Goal: Navigation & Orientation: Find specific page/section

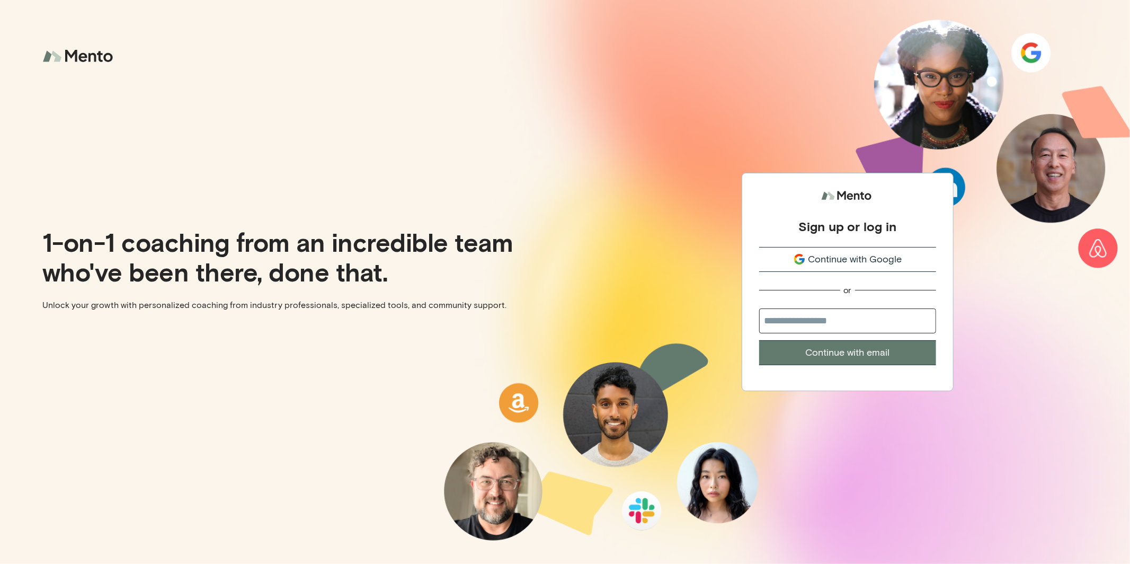
click at [825, 262] on span "Continue with Google" at bounding box center [855, 259] width 94 height 14
click at [817, 258] on span "Continue with Google" at bounding box center [855, 259] width 94 height 14
click at [833, 258] on span "Continue with Google" at bounding box center [855, 259] width 94 height 14
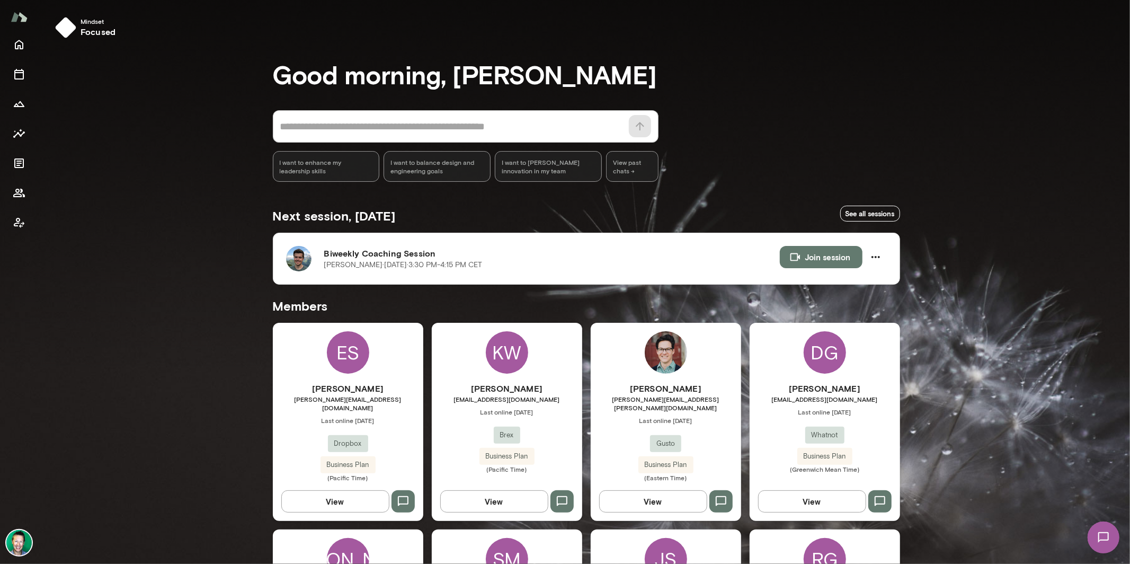
click at [31, 541] on img at bounding box center [18, 542] width 25 height 25
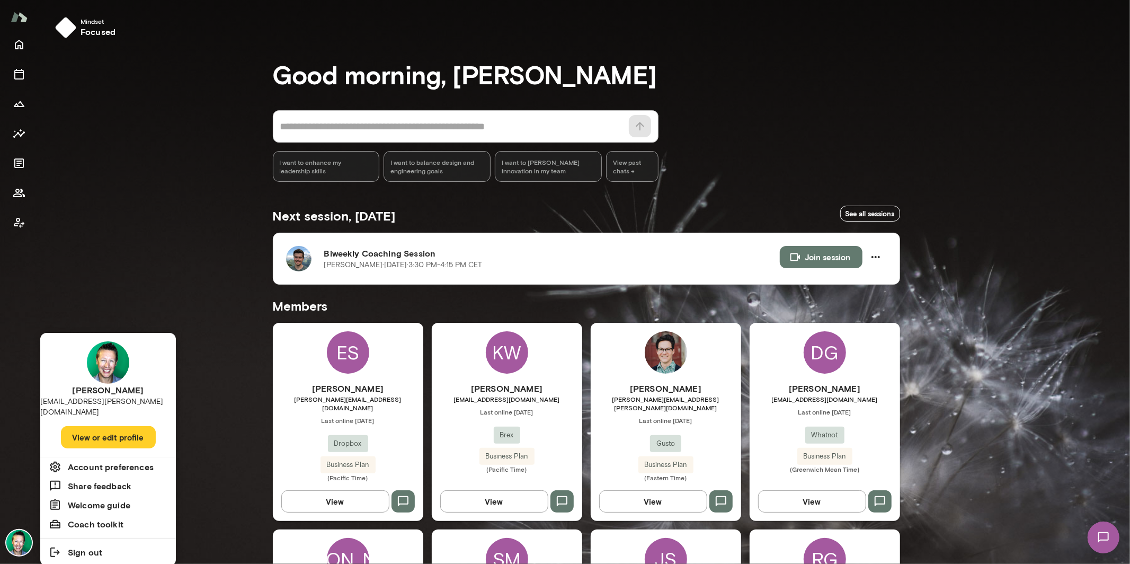
click at [109, 461] on h6 "Account preferences" at bounding box center [111, 467] width 86 height 13
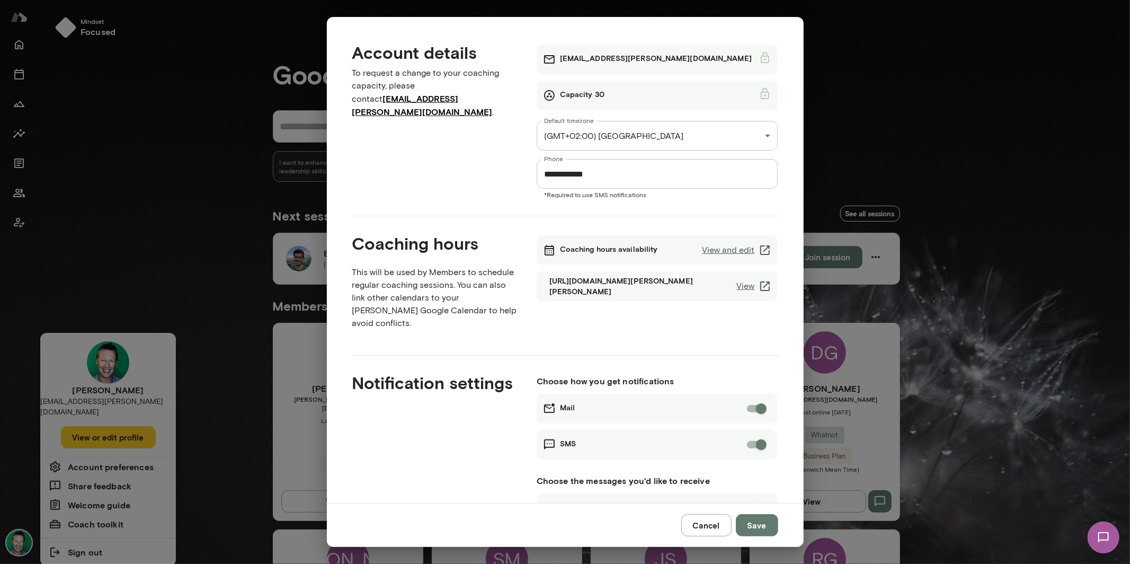
click at [697, 526] on button "Cancel" at bounding box center [707, 525] width 50 height 22
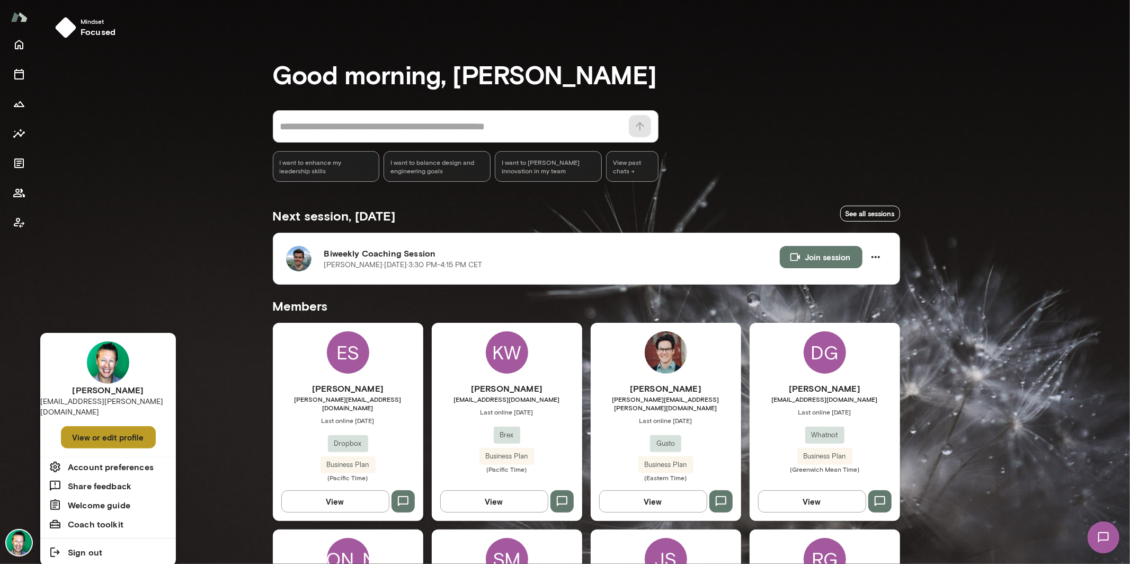
click at [117, 426] on button "View or edit profile" at bounding box center [108, 437] width 95 height 22
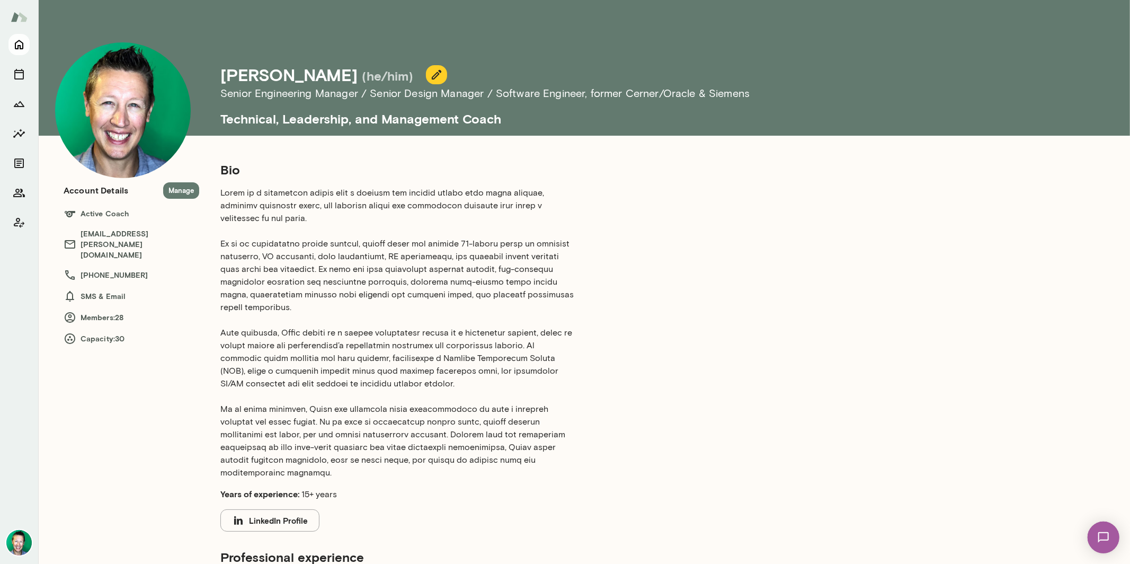
click at [23, 45] on icon "Home" at bounding box center [19, 45] width 8 height 10
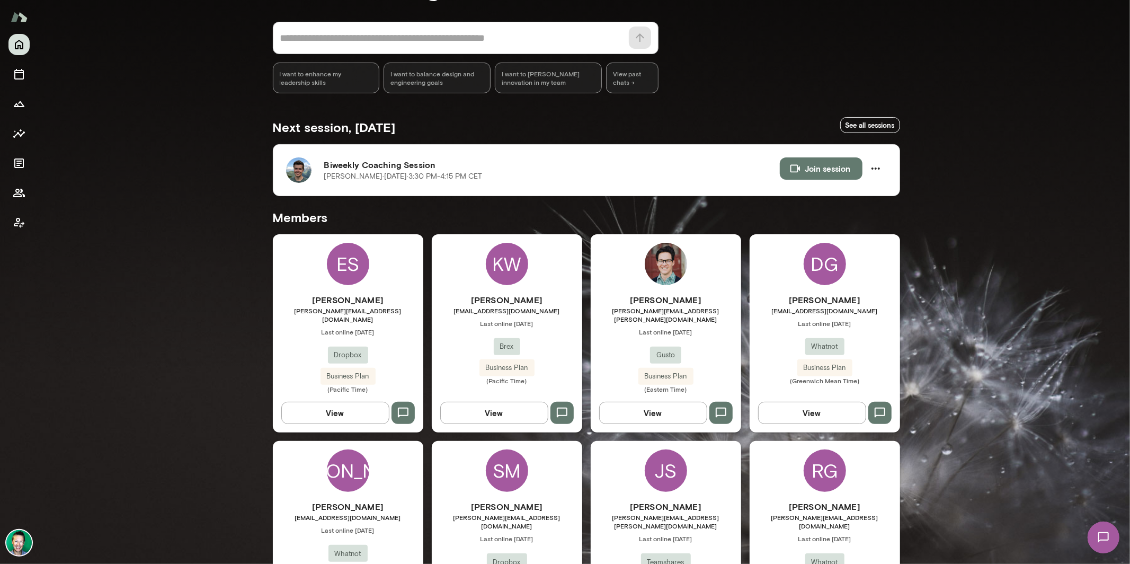
scroll to position [231, 0]
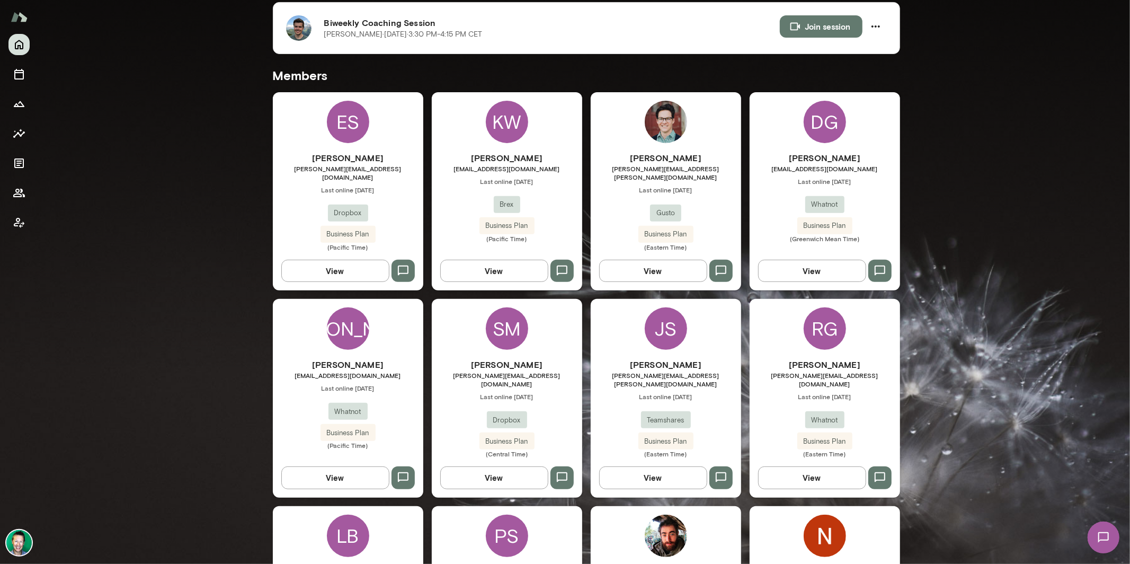
click at [364, 261] on button "View" at bounding box center [335, 271] width 108 height 22
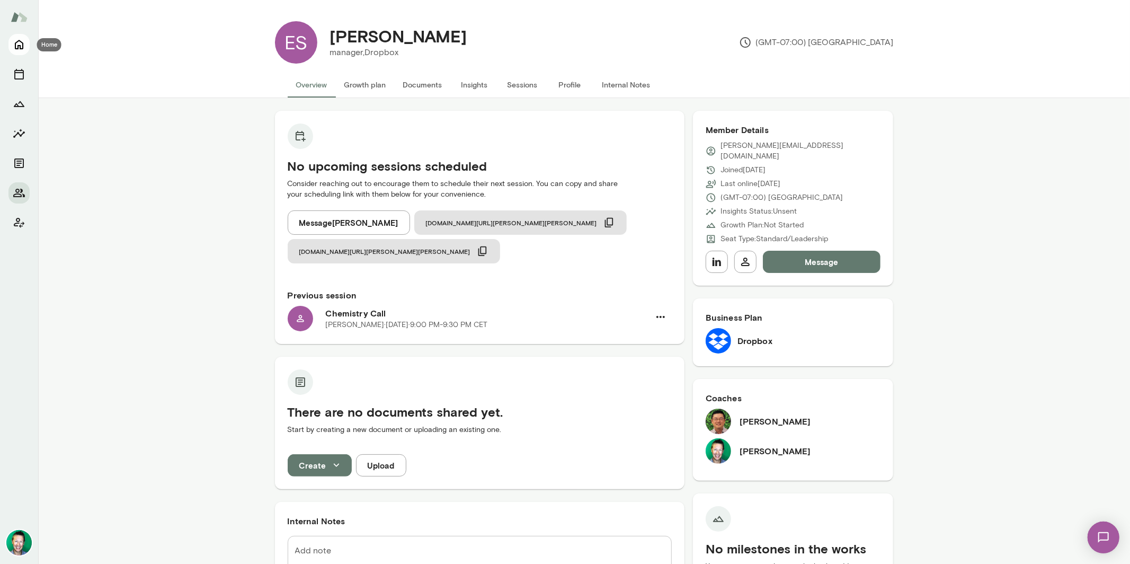
click at [22, 40] on icon "Home" at bounding box center [19, 44] width 13 height 13
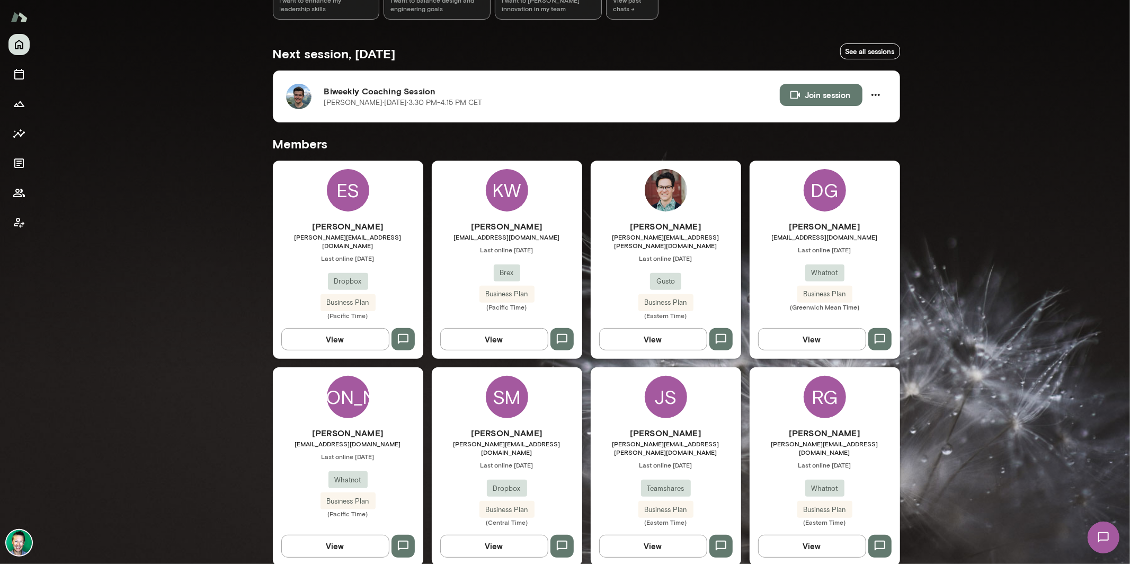
scroll to position [180, 0]
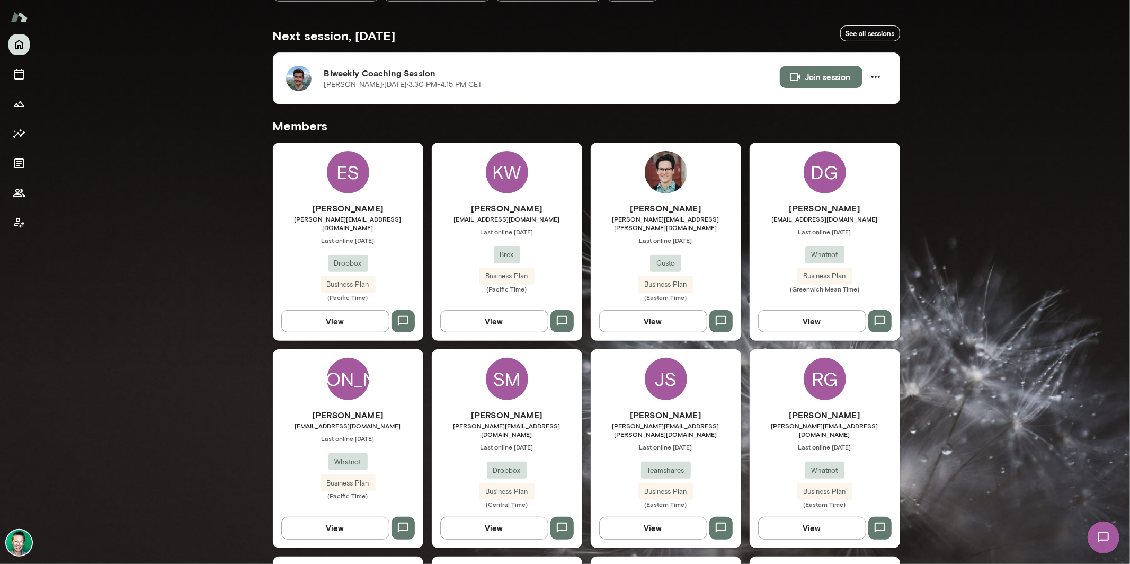
click at [501, 310] on button "View" at bounding box center [494, 321] width 108 height 22
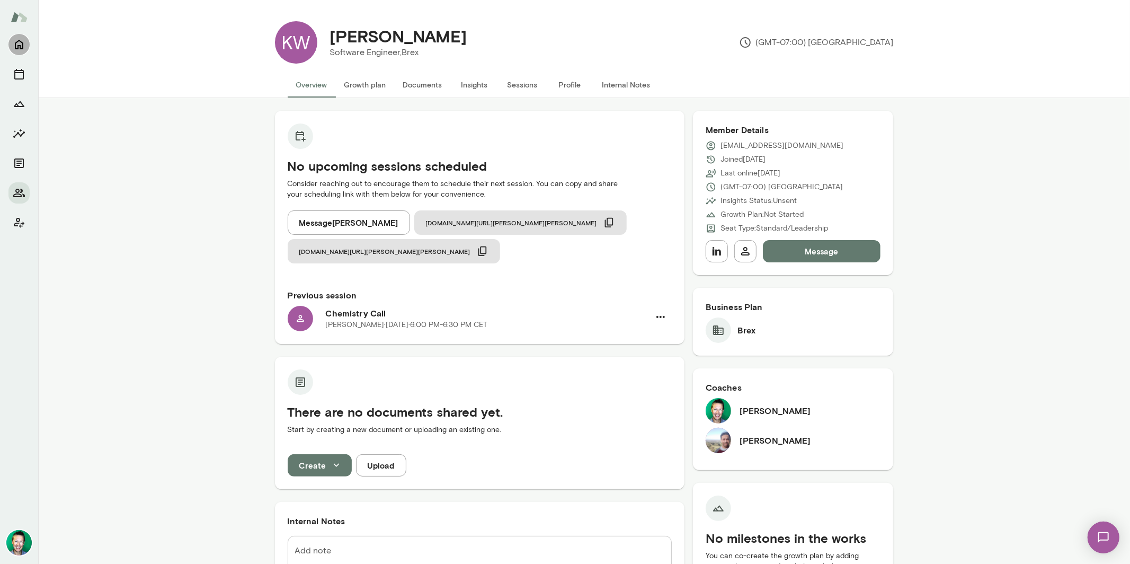
click at [17, 47] on icon "Home" at bounding box center [19, 45] width 8 height 10
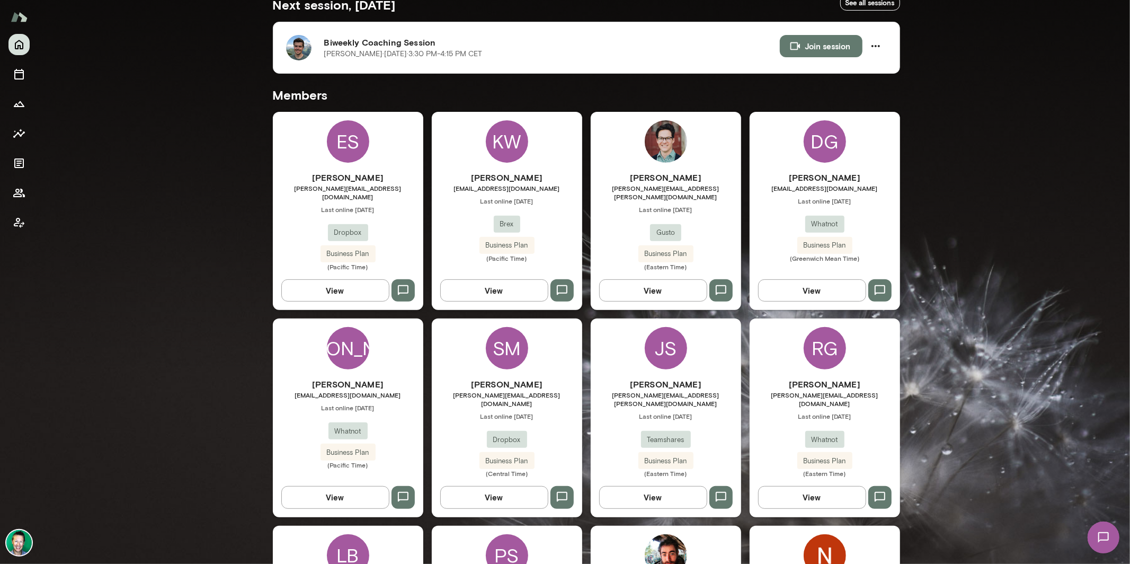
scroll to position [213, 0]
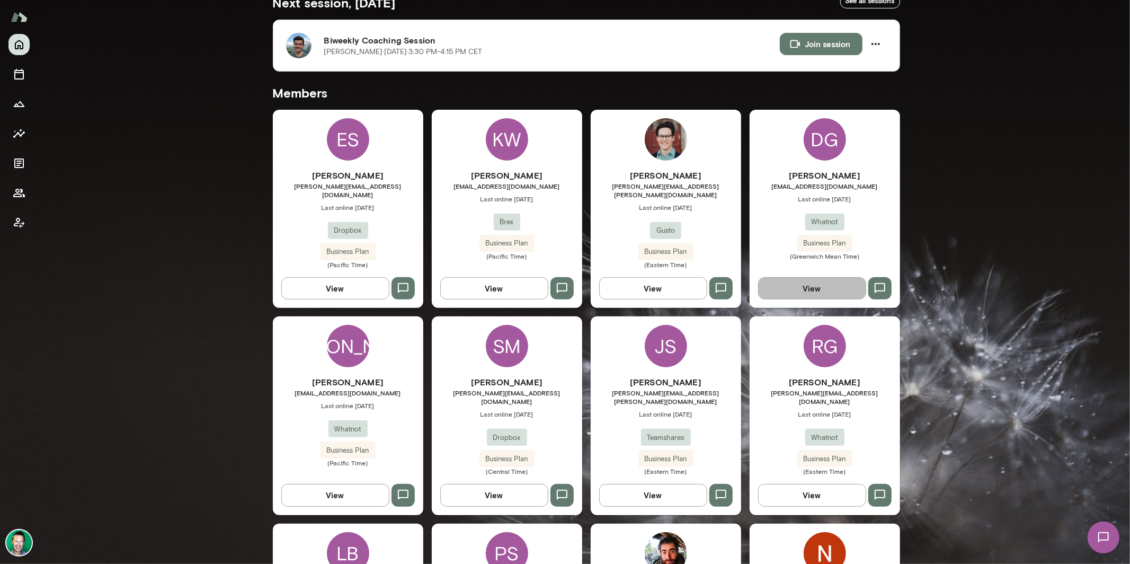
click at [803, 277] on button "View" at bounding box center [812, 288] width 108 height 22
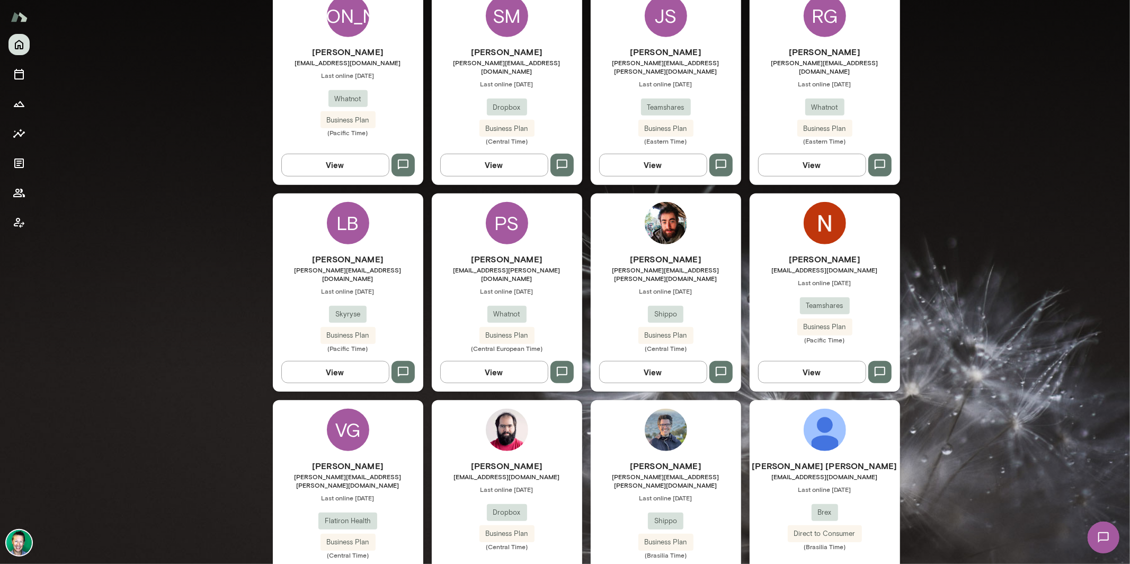
scroll to position [544, 0]
click at [511, 360] on button "View" at bounding box center [494, 371] width 108 height 22
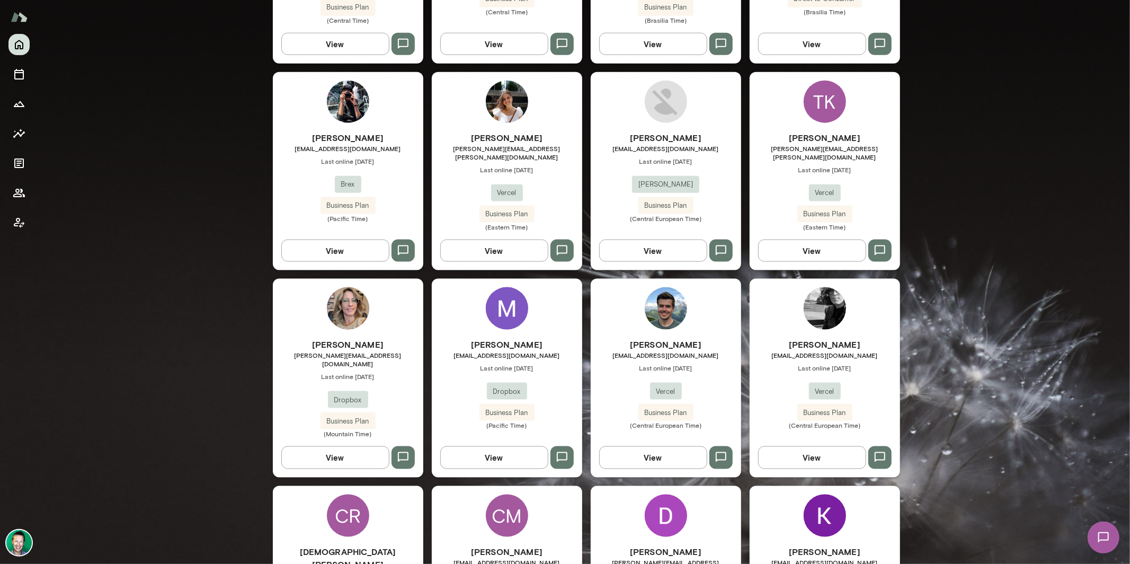
scroll to position [1135, 0]
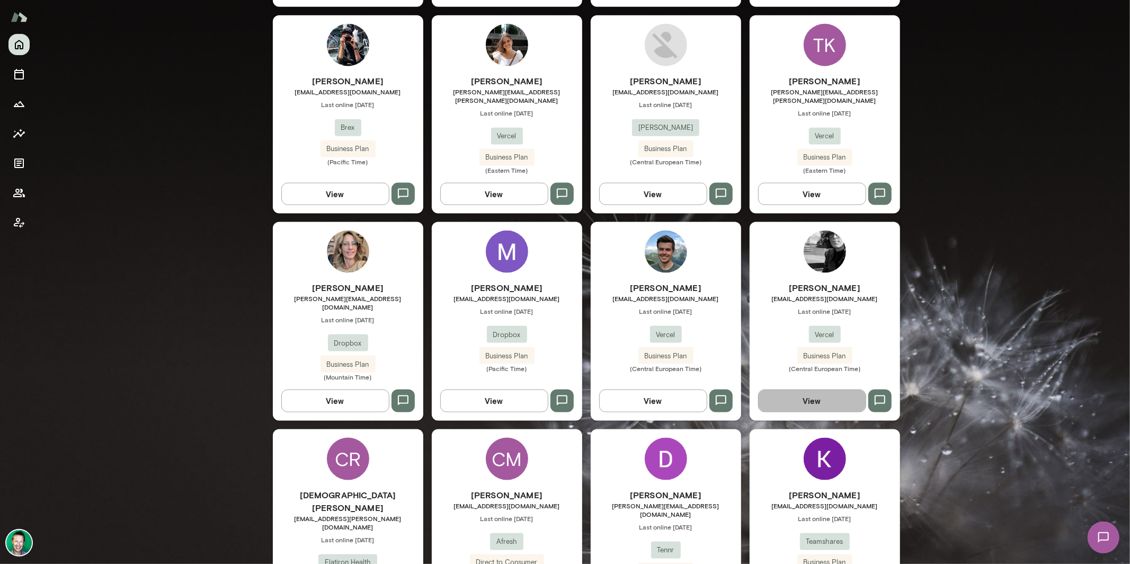
click at [806, 390] on button "View" at bounding box center [812, 401] width 108 height 22
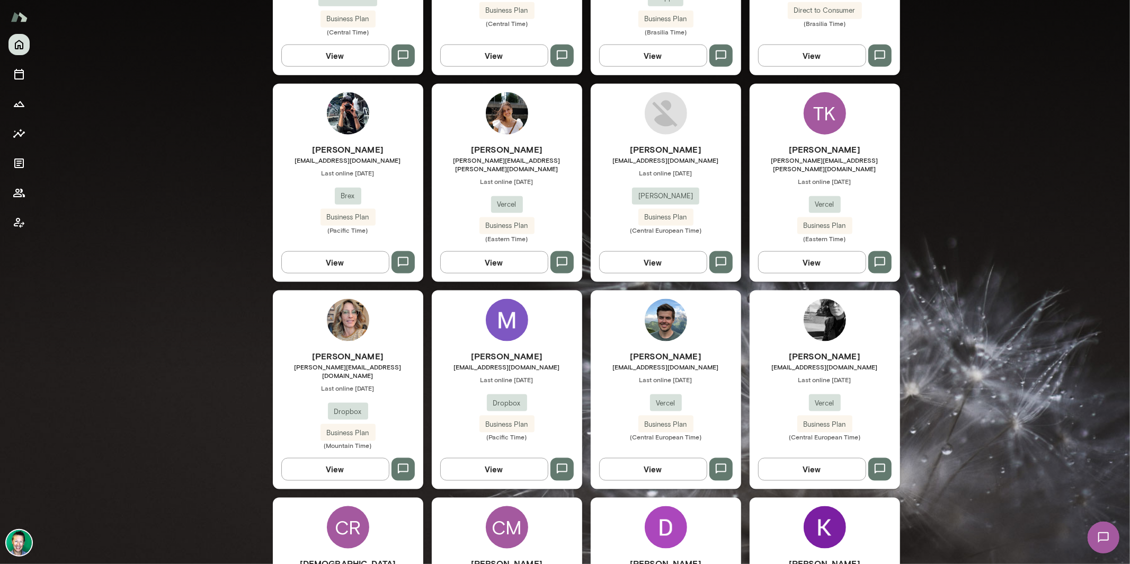
scroll to position [1152, 0]
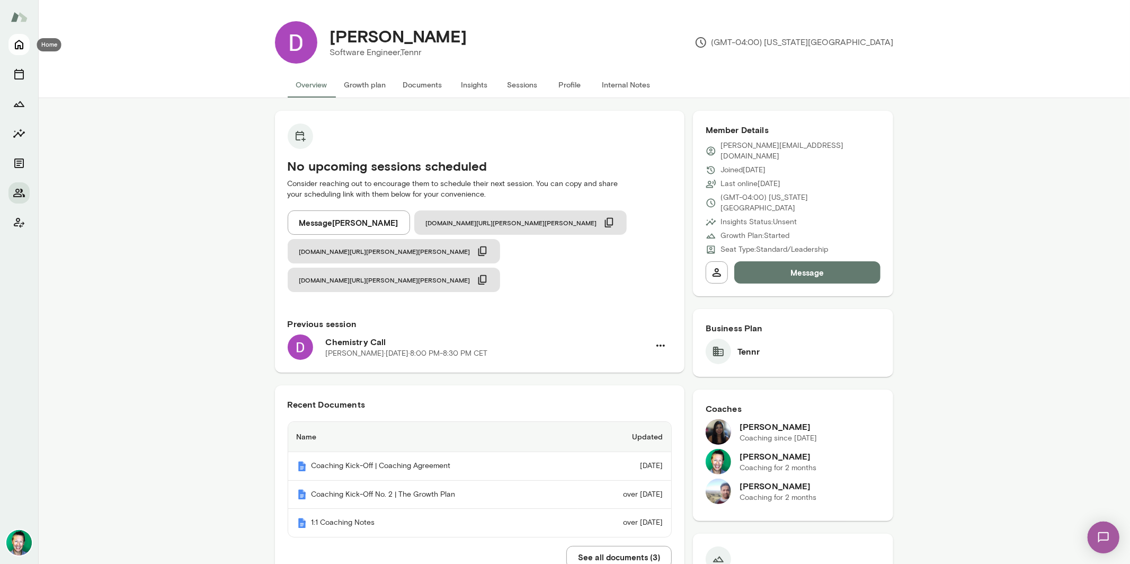
click at [20, 50] on icon "Home" at bounding box center [19, 44] width 13 height 13
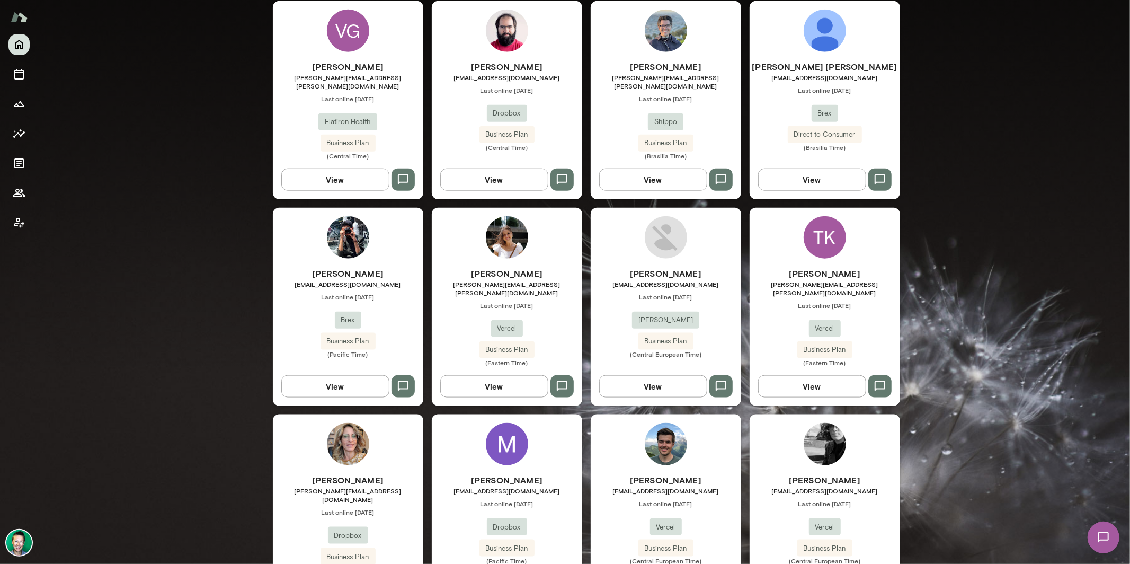
scroll to position [959, 0]
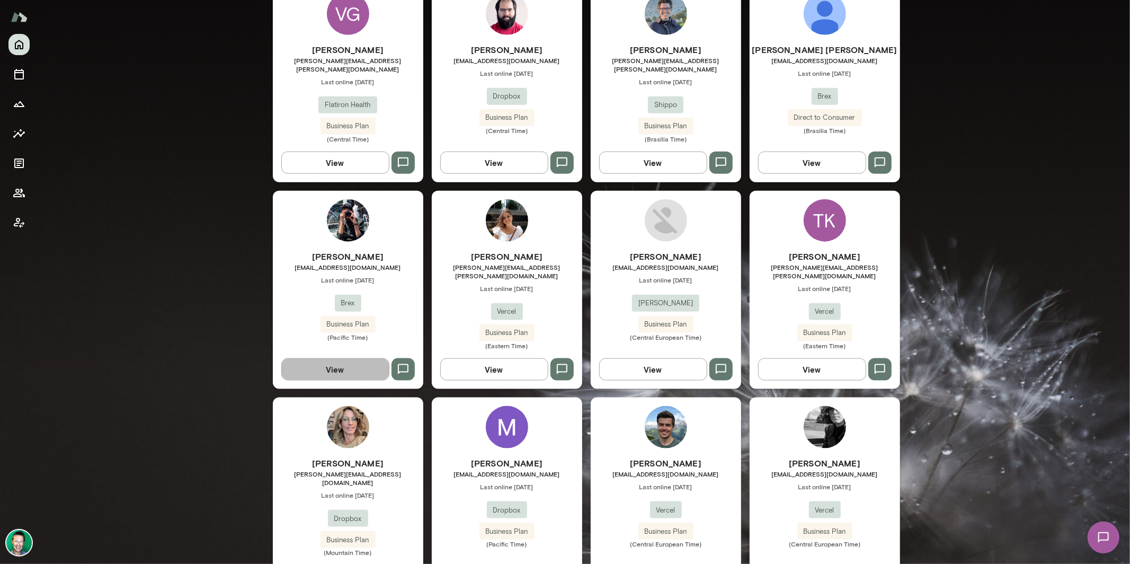
click at [364, 358] on button "View" at bounding box center [335, 369] width 108 height 22
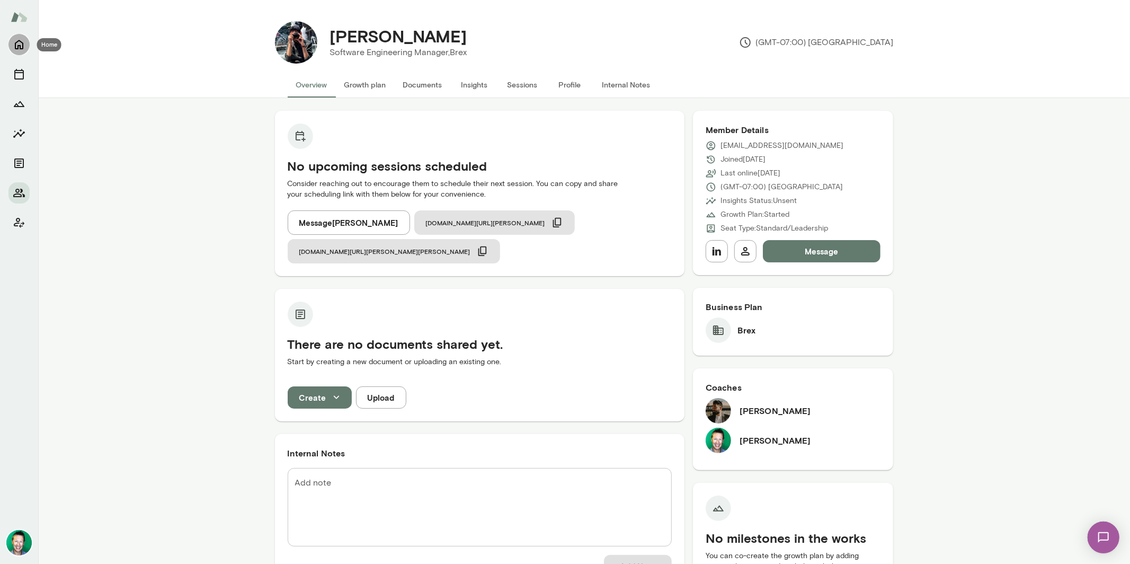
click at [17, 50] on icon "Home" at bounding box center [19, 44] width 13 height 13
